Goal: Information Seeking & Learning: Find specific fact

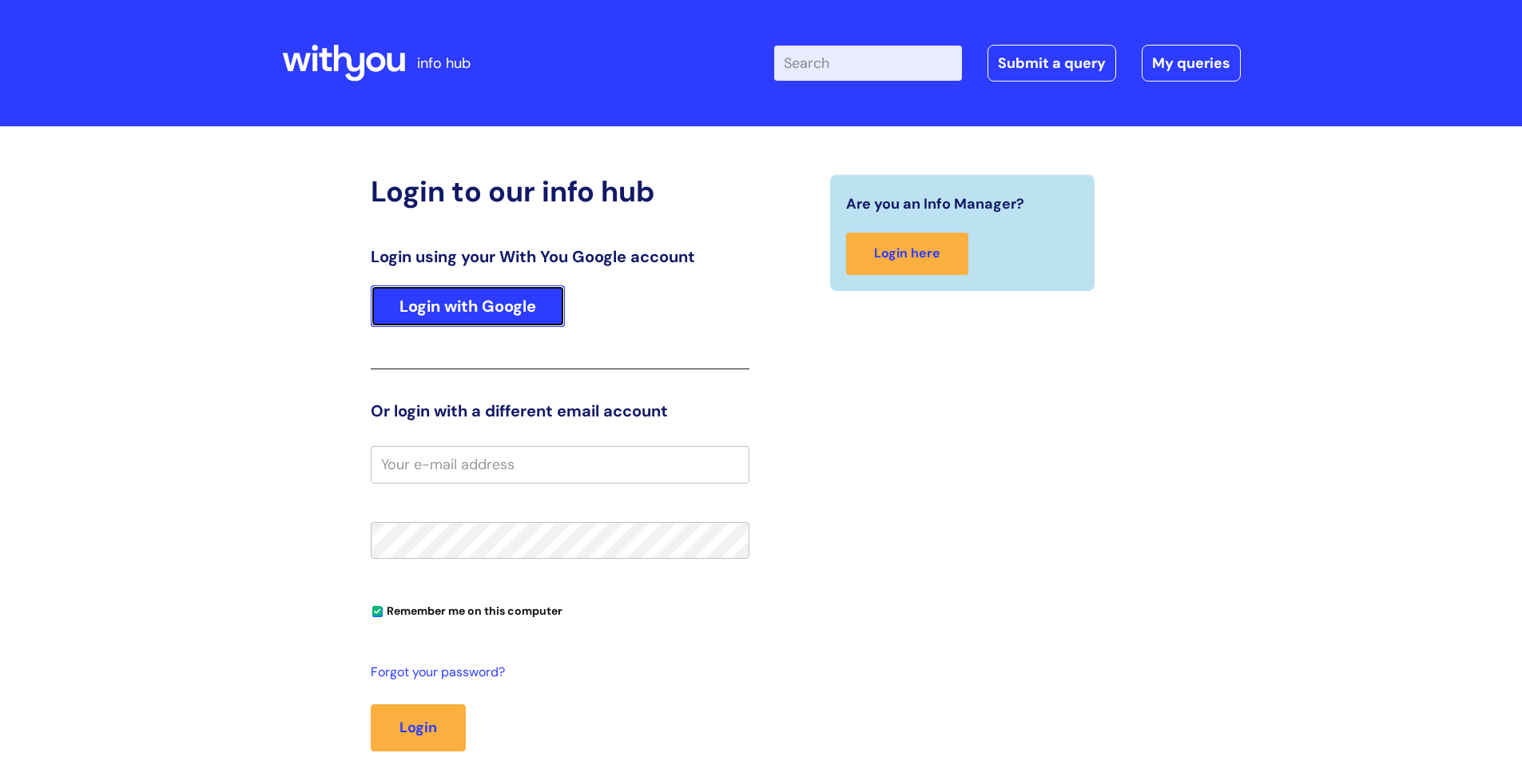
click at [489, 312] on link "Login with Google" at bounding box center [468, 306] width 194 height 42
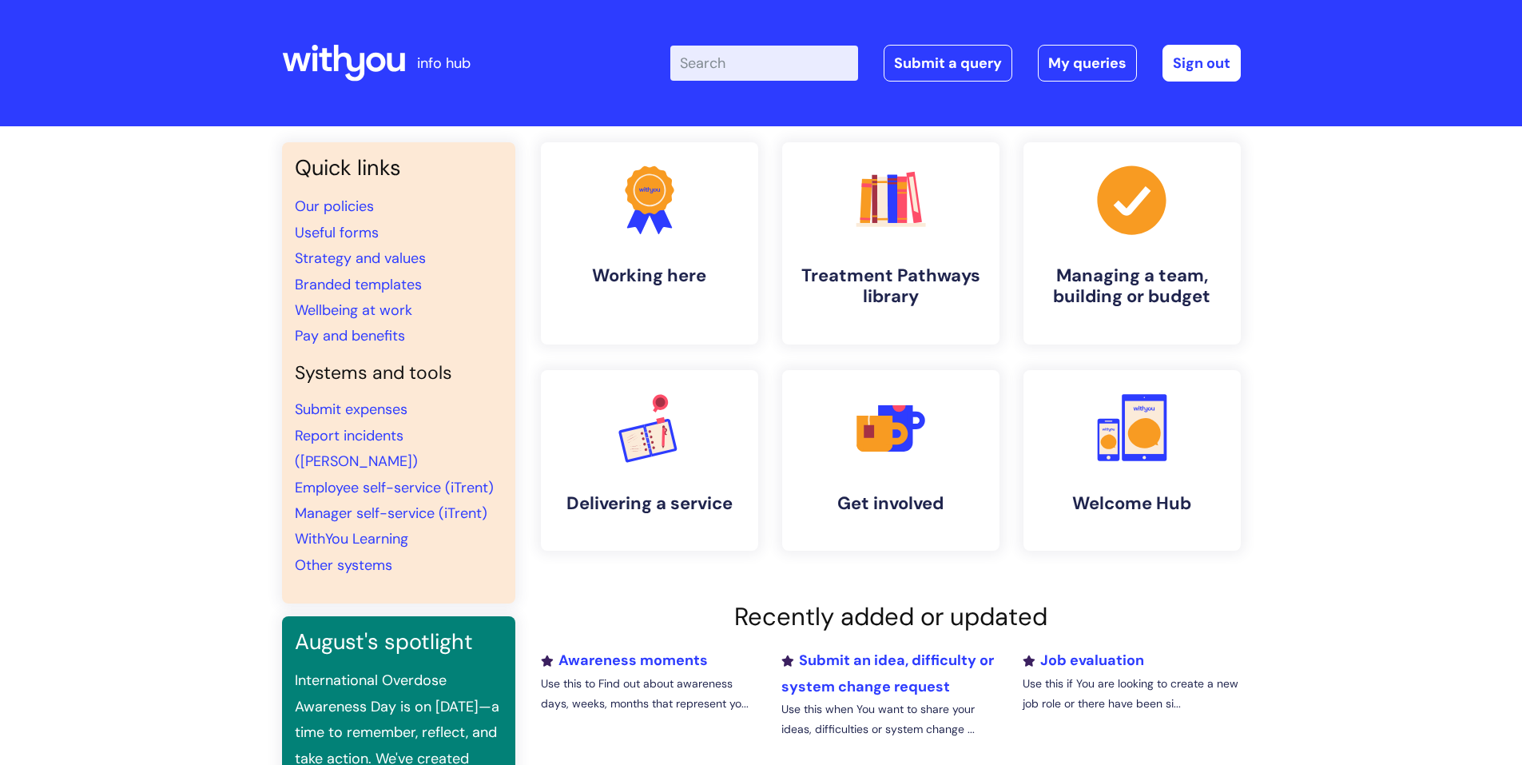
click at [773, 48] on input "Enter your search term here..." at bounding box center [764, 63] width 188 height 35
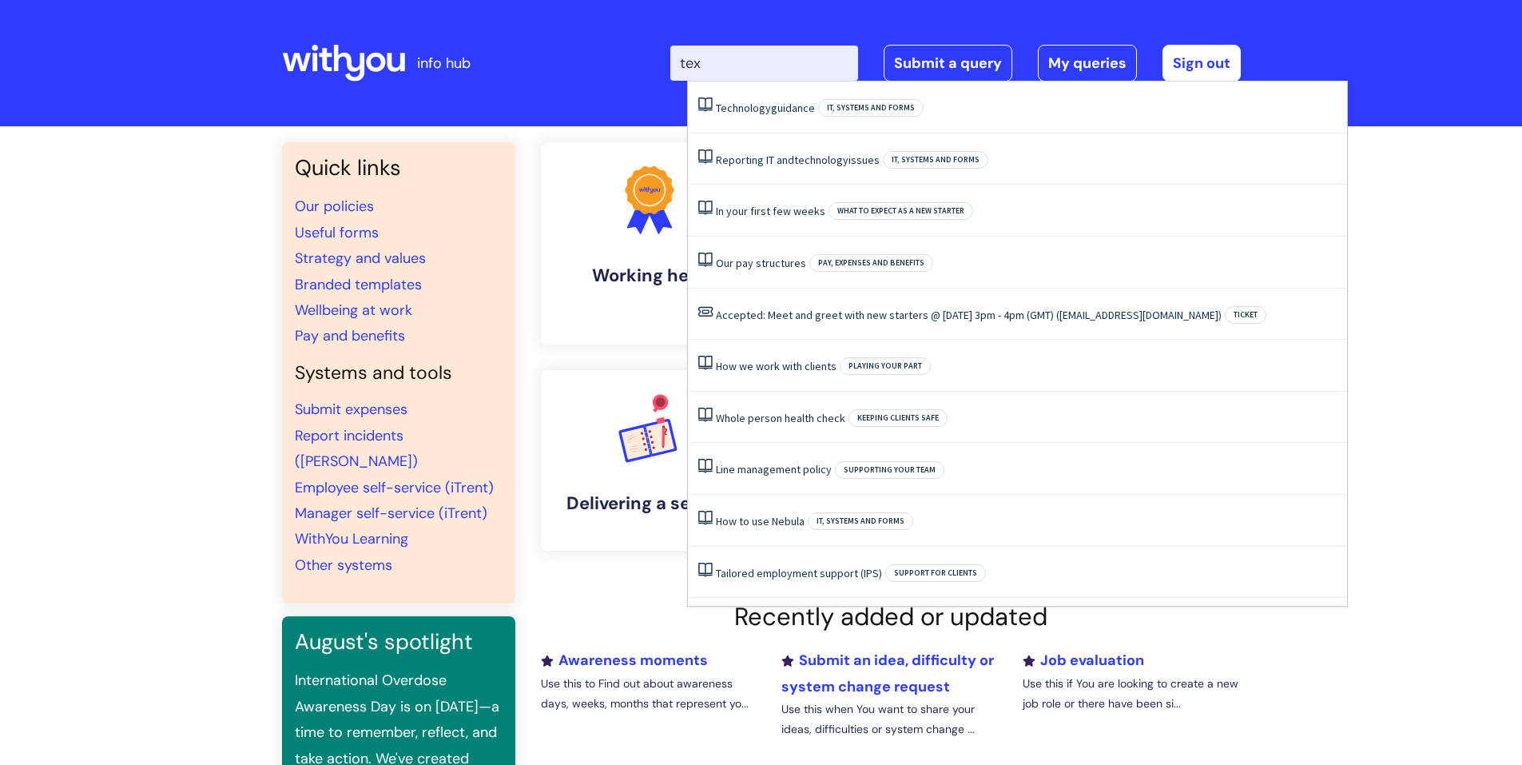
type input "text"
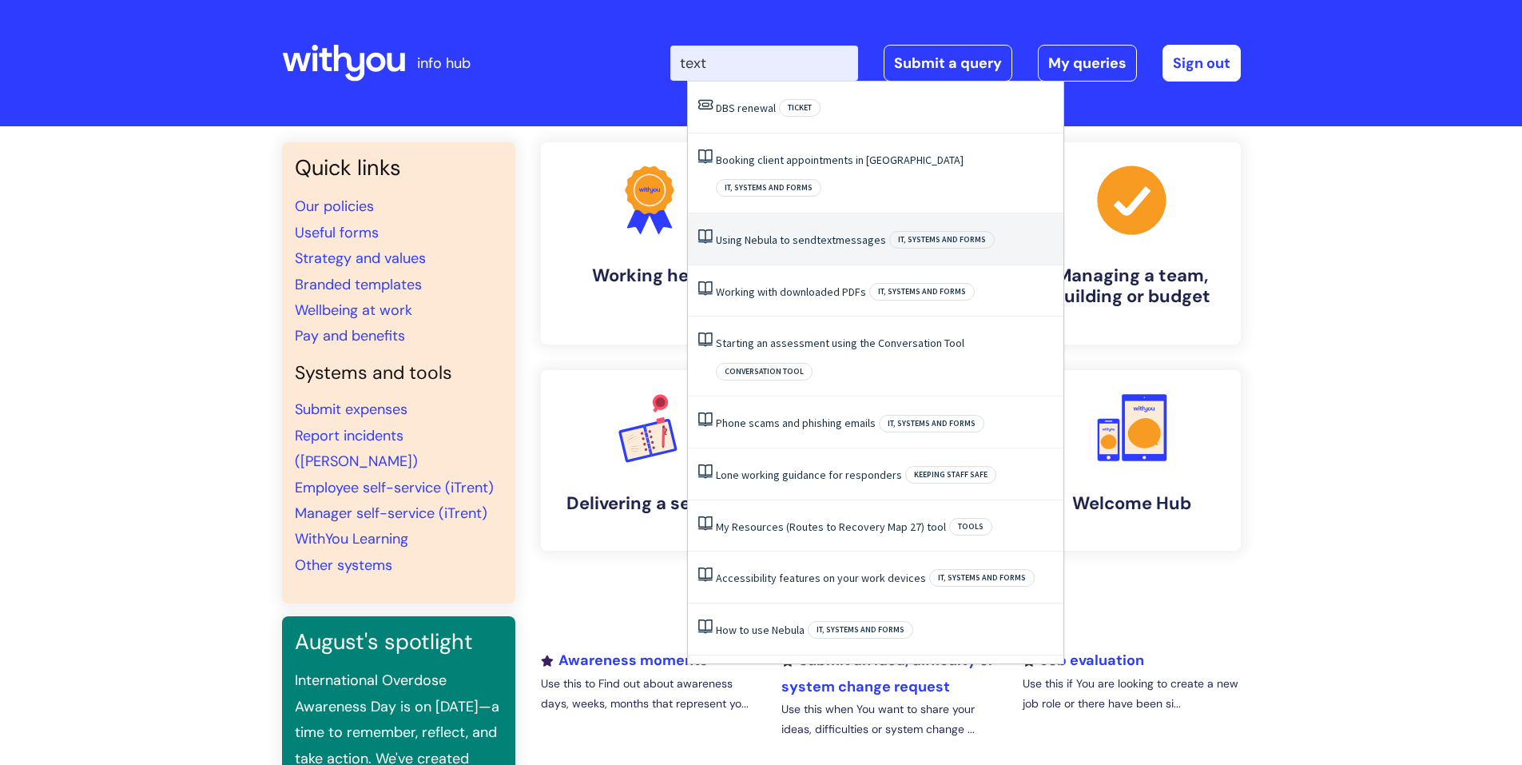
click at [826, 232] on span "text" at bounding box center [826, 239] width 19 height 14
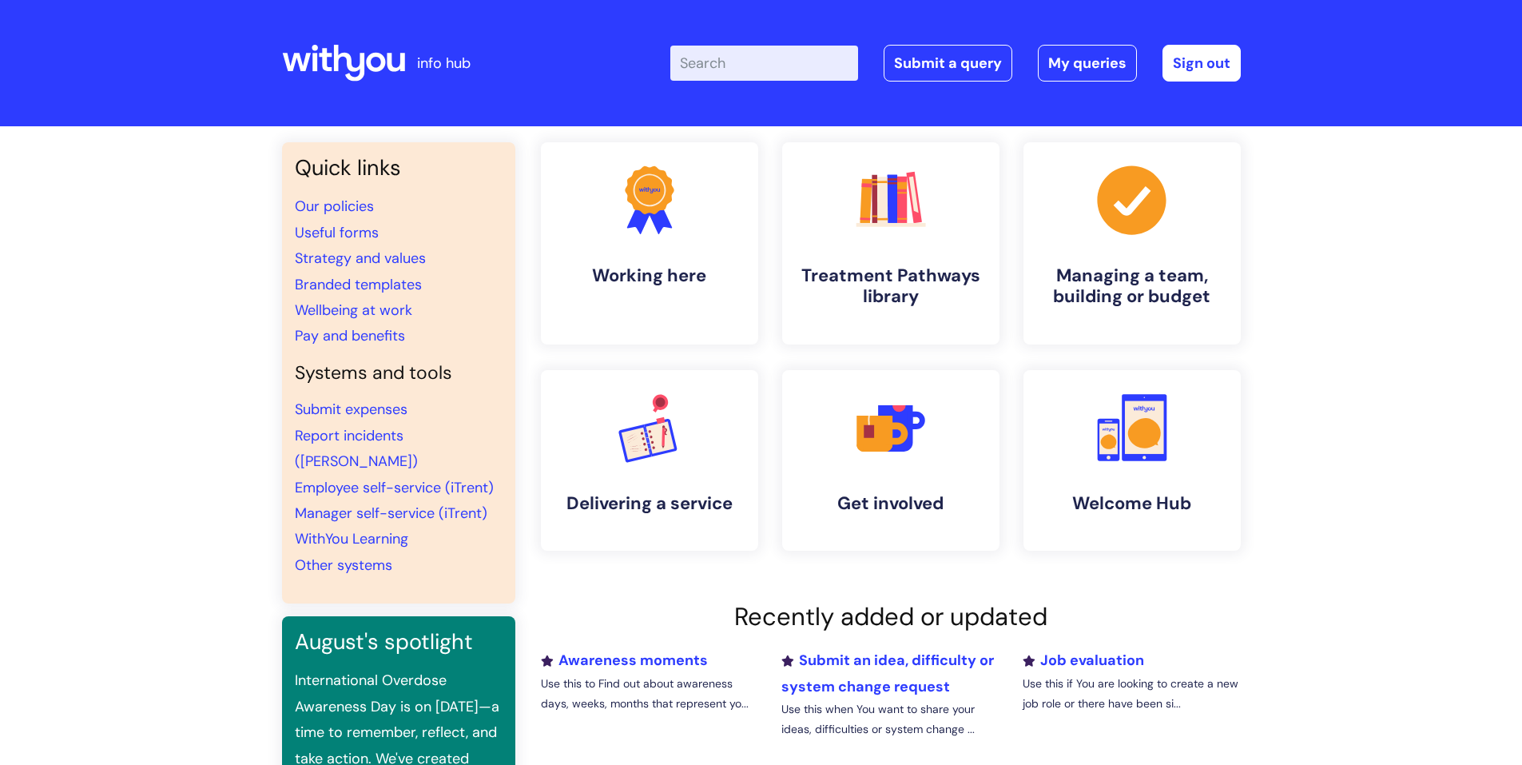
click at [776, 67] on input "Enter your search term here..." at bounding box center [764, 63] width 188 height 35
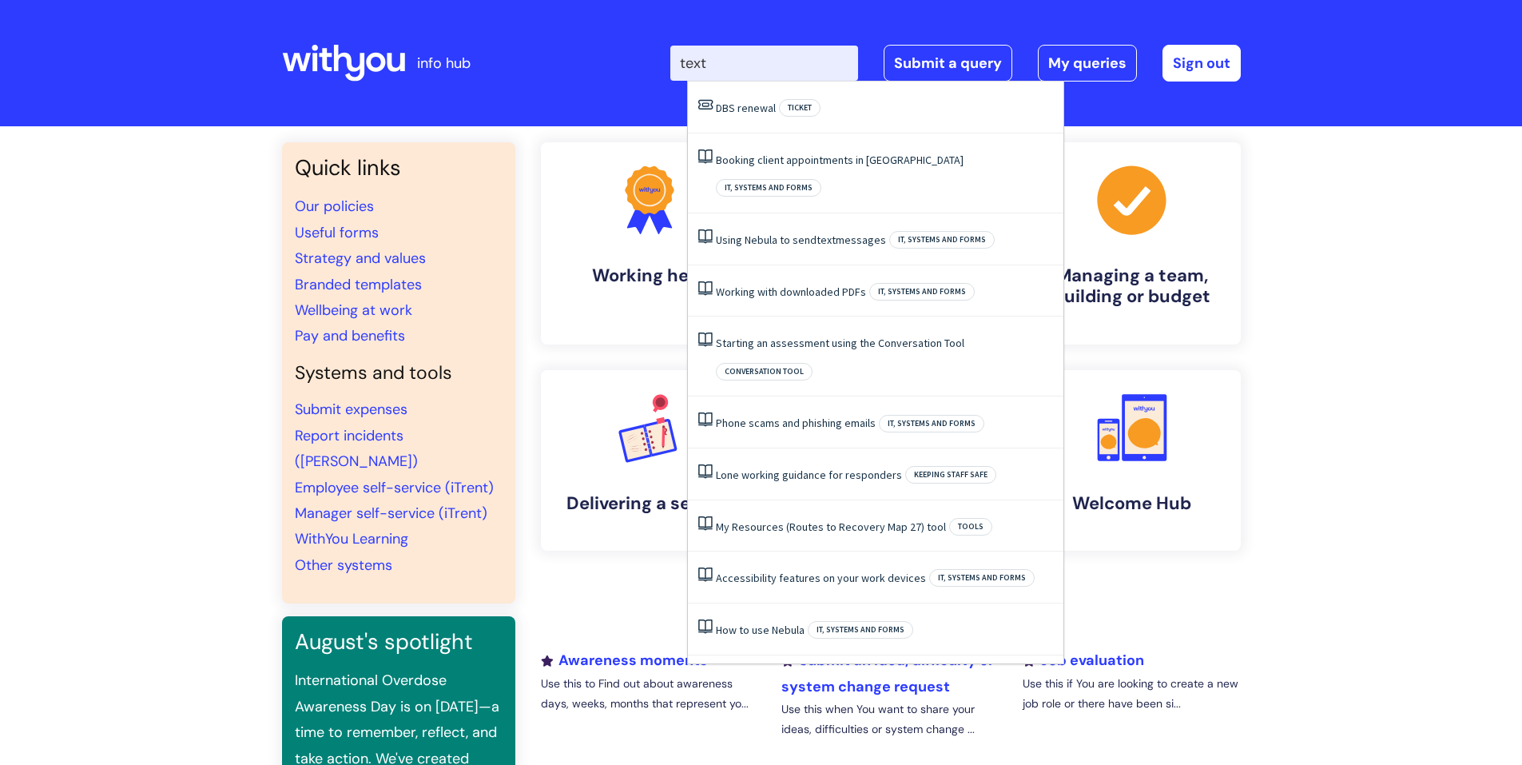
type input "text"
click button "Search" at bounding box center [0, 0] width 0 height 0
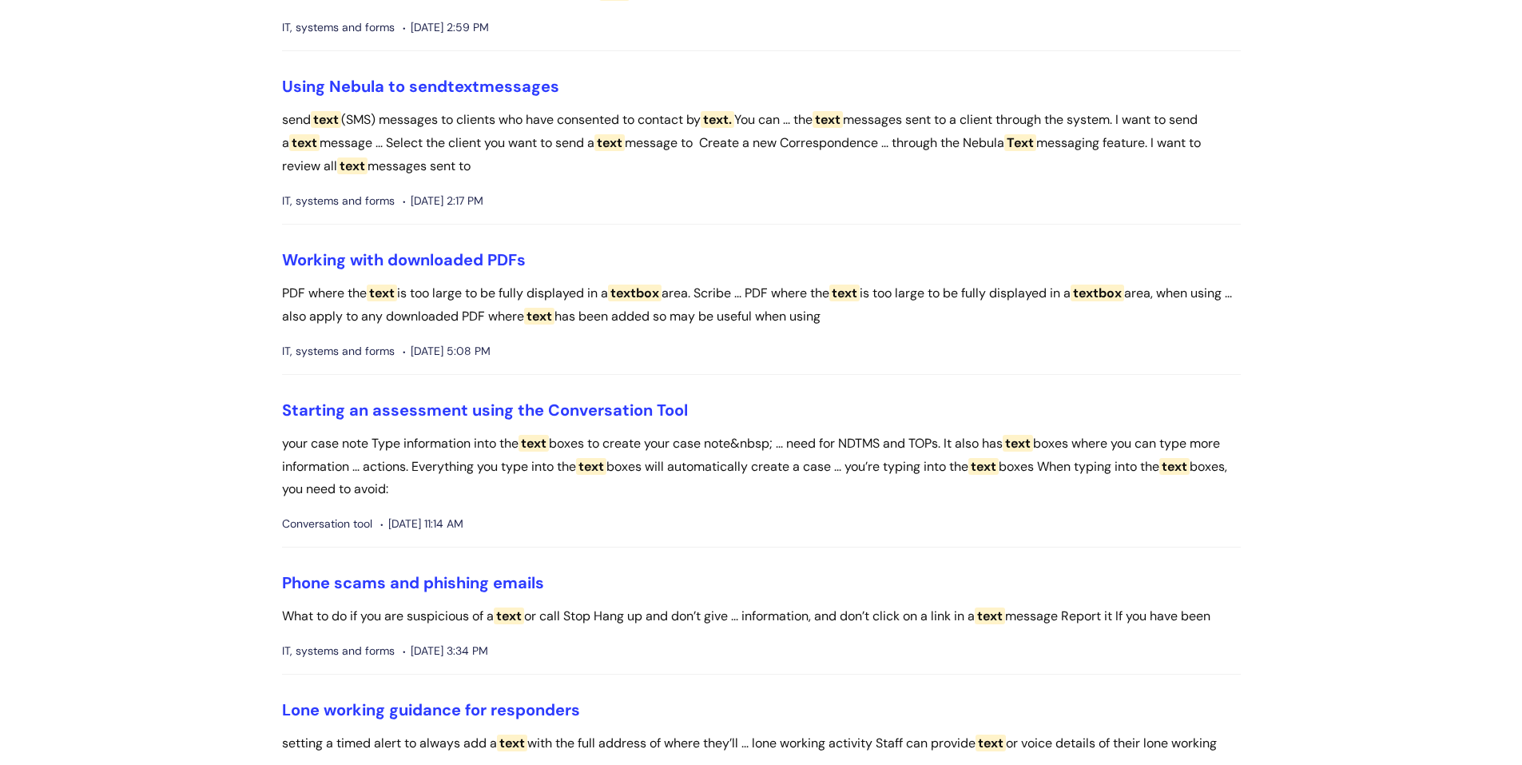
scroll to position [240, 0]
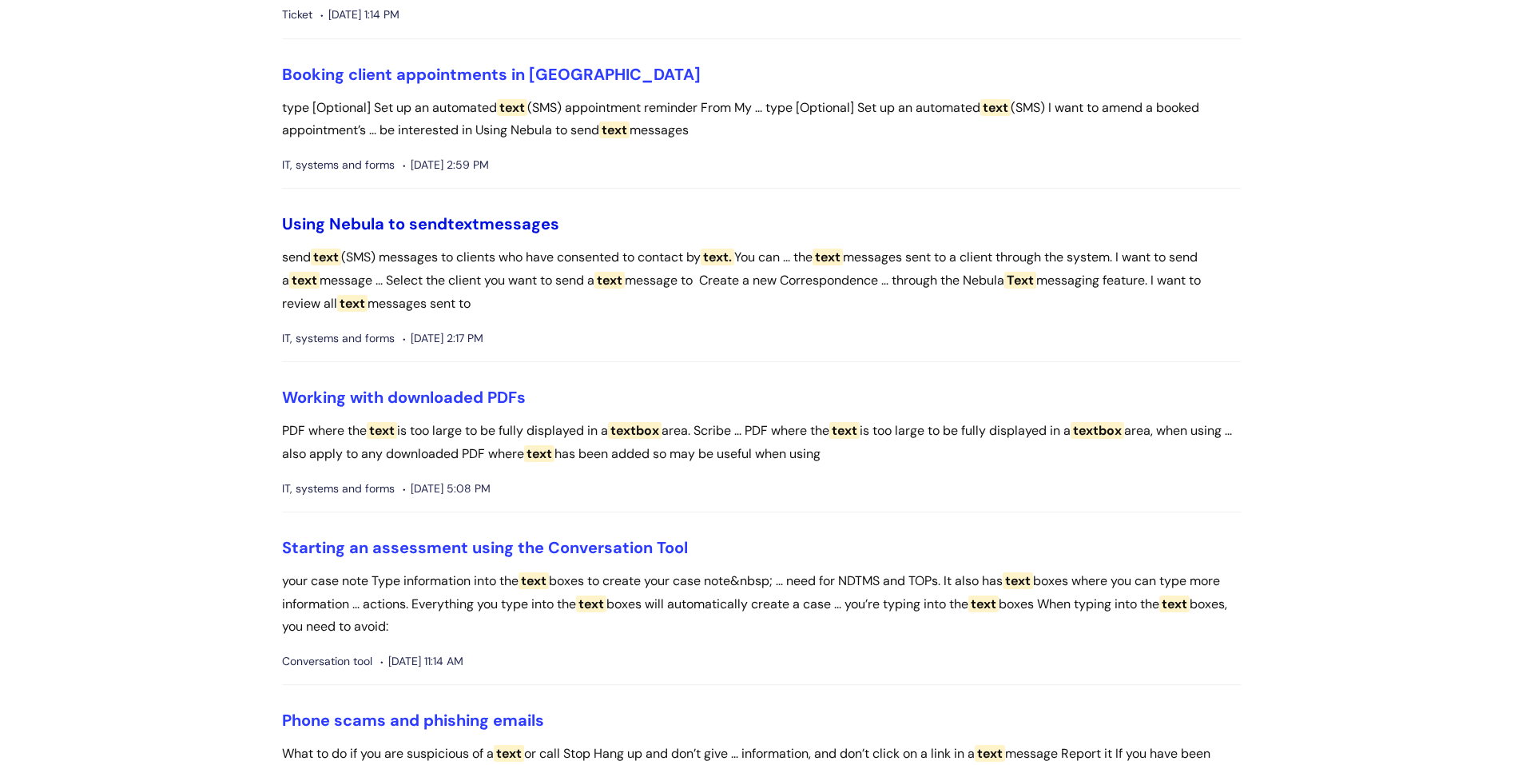
click at [479, 227] on span "text" at bounding box center [463, 223] width 32 height 21
